Goal: Task Accomplishment & Management: Manage account settings

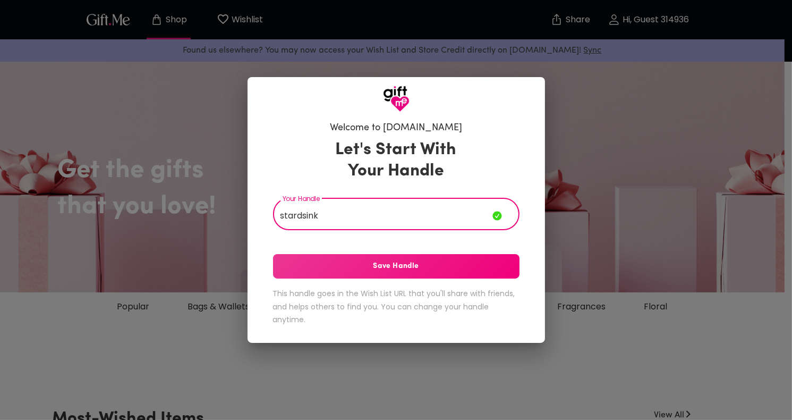
type input "stardsink"
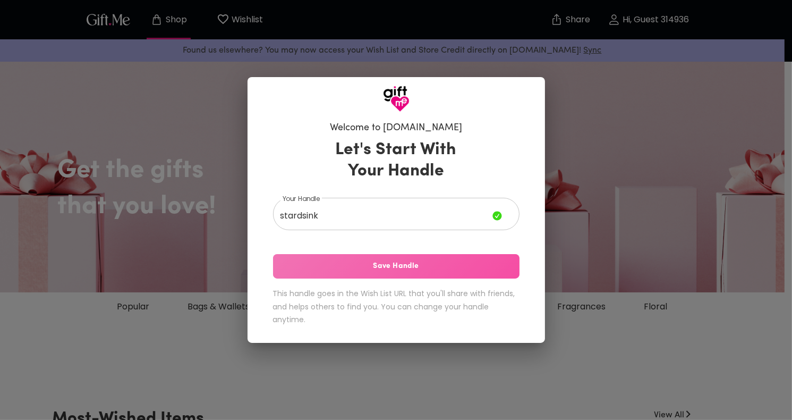
click at [402, 261] on span "Save Handle" at bounding box center [396, 266] width 247 height 12
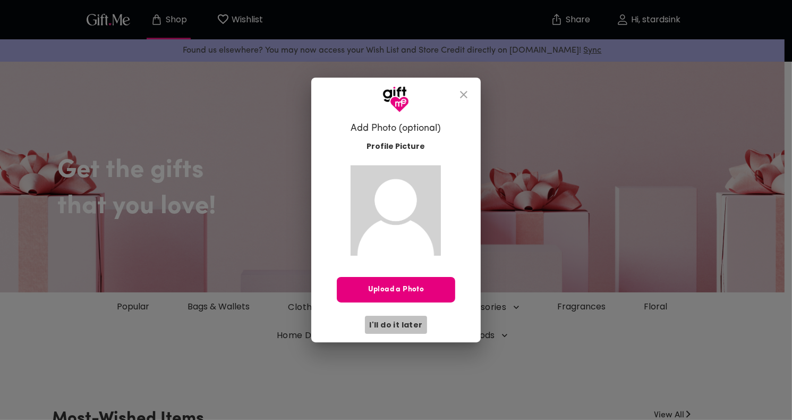
click at [408, 321] on span "I'll do it later" at bounding box center [395, 325] width 53 height 12
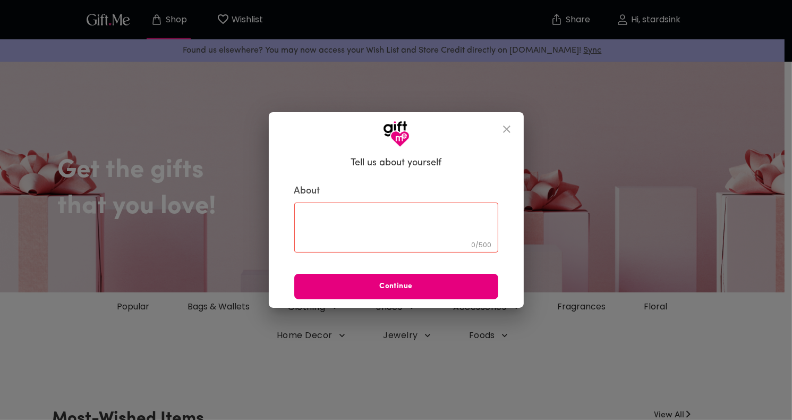
click at [370, 244] on div "0 / 500 ​" at bounding box center [396, 227] width 204 height 50
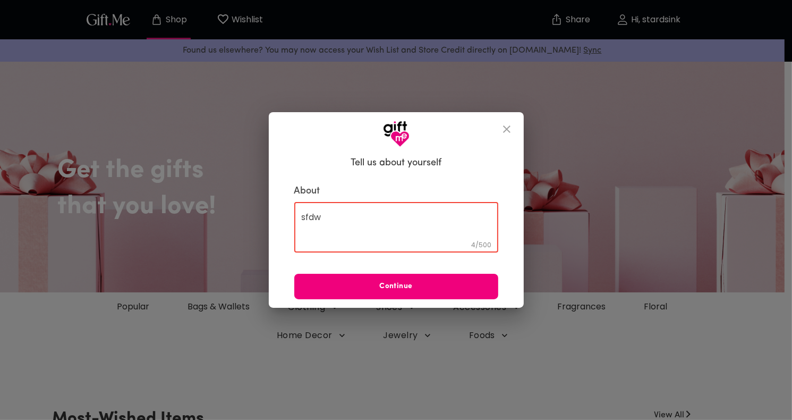
type textarea "sfdw"
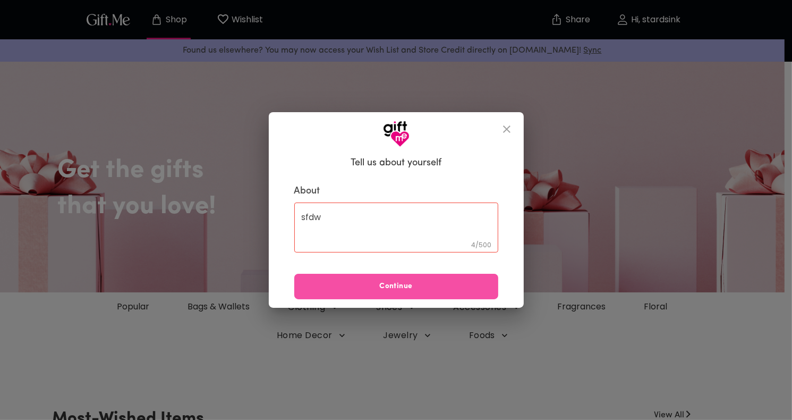
click at [381, 274] on button "Continue" at bounding box center [396, 287] width 204 height 26
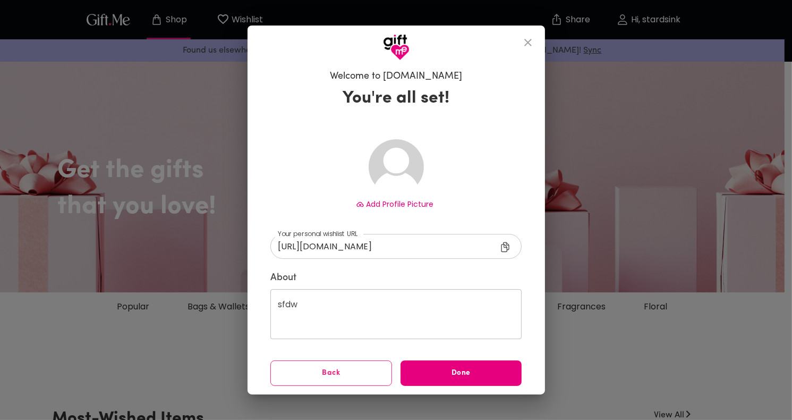
click at [396, 298] on div "sfdw ​" at bounding box center [396, 314] width 251 height 50
click at [346, 385] on button "Back" at bounding box center [332, 373] width 122 height 26
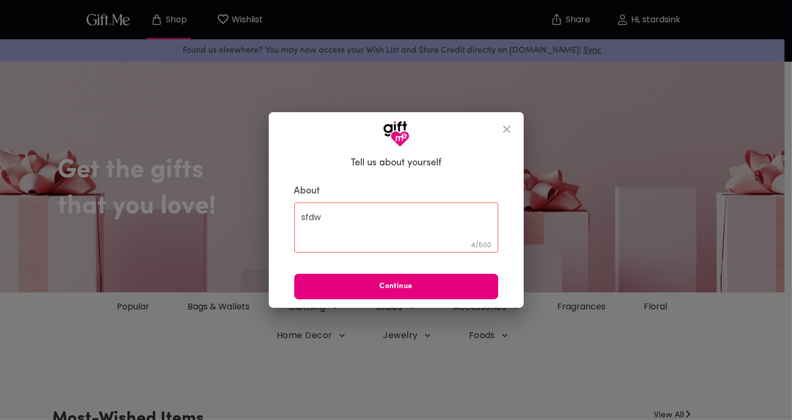
click at [339, 203] on div "sfdw 4 / 500 ​" at bounding box center [396, 227] width 204 height 50
click at [353, 229] on textarea "sfdw" at bounding box center [396, 227] width 189 height 30
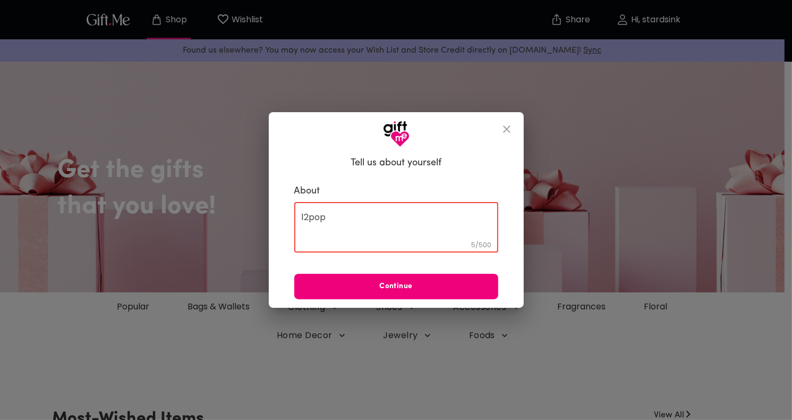
type textarea "12pop"
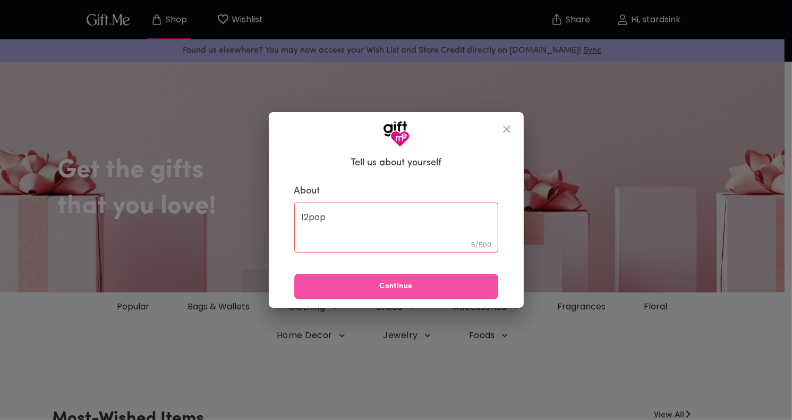
click at [398, 292] on span "Continue" at bounding box center [396, 287] width 204 height 12
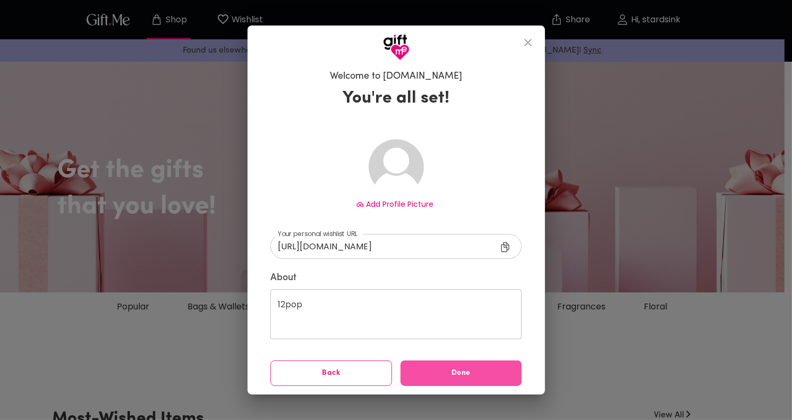
click at [450, 379] on button "Done" at bounding box center [462, 373] width 122 height 26
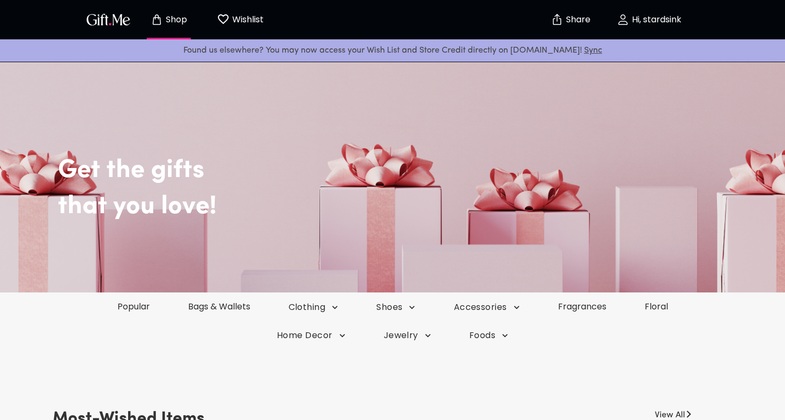
click at [571, 29] on button "Share" at bounding box center [570, 19] width 37 height 37
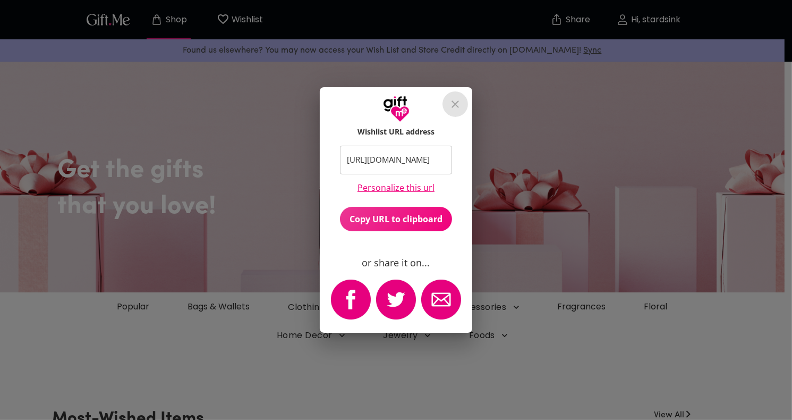
click at [457, 104] on icon "close" at bounding box center [455, 103] width 7 height 7
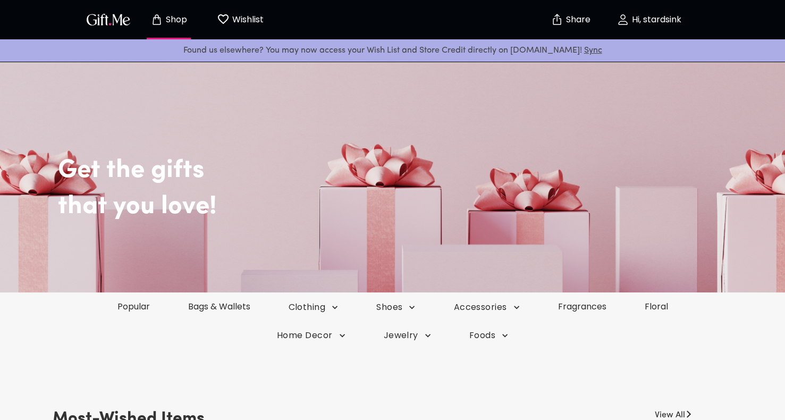
click at [190, 212] on h2 "that you love!" at bounding box center [417, 206] width 718 height 31
click at [244, 20] on p "Wishlist" at bounding box center [247, 20] width 34 height 14
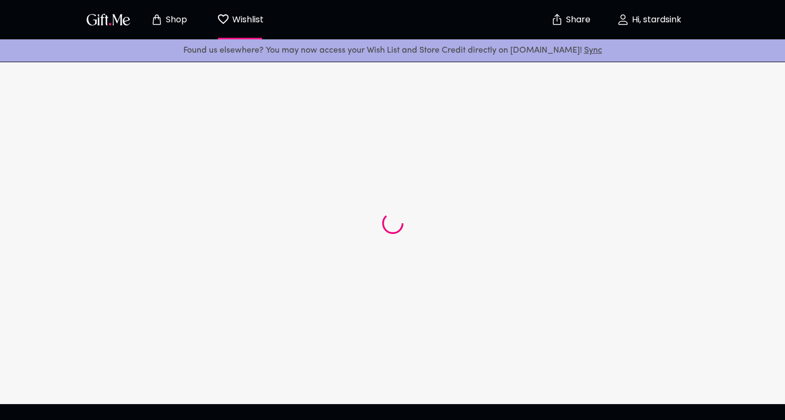
click at [117, 22] on img "button" at bounding box center [109, 19] width 48 height 15
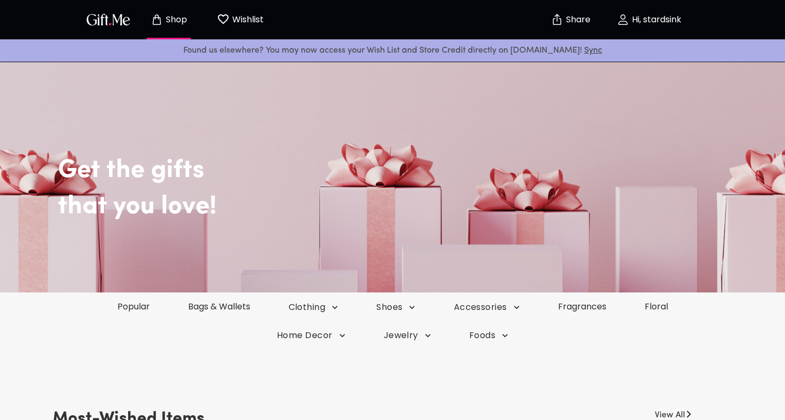
click at [117, 22] on img "button" at bounding box center [109, 19] width 48 height 15
click at [671, 21] on p "Hi, stardsink" at bounding box center [655, 19] width 52 height 9
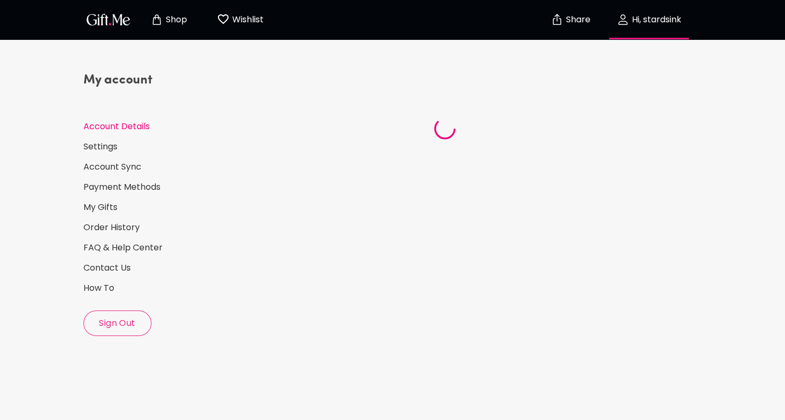
select select "US"
